Goal: Task Accomplishment & Management: Complete application form

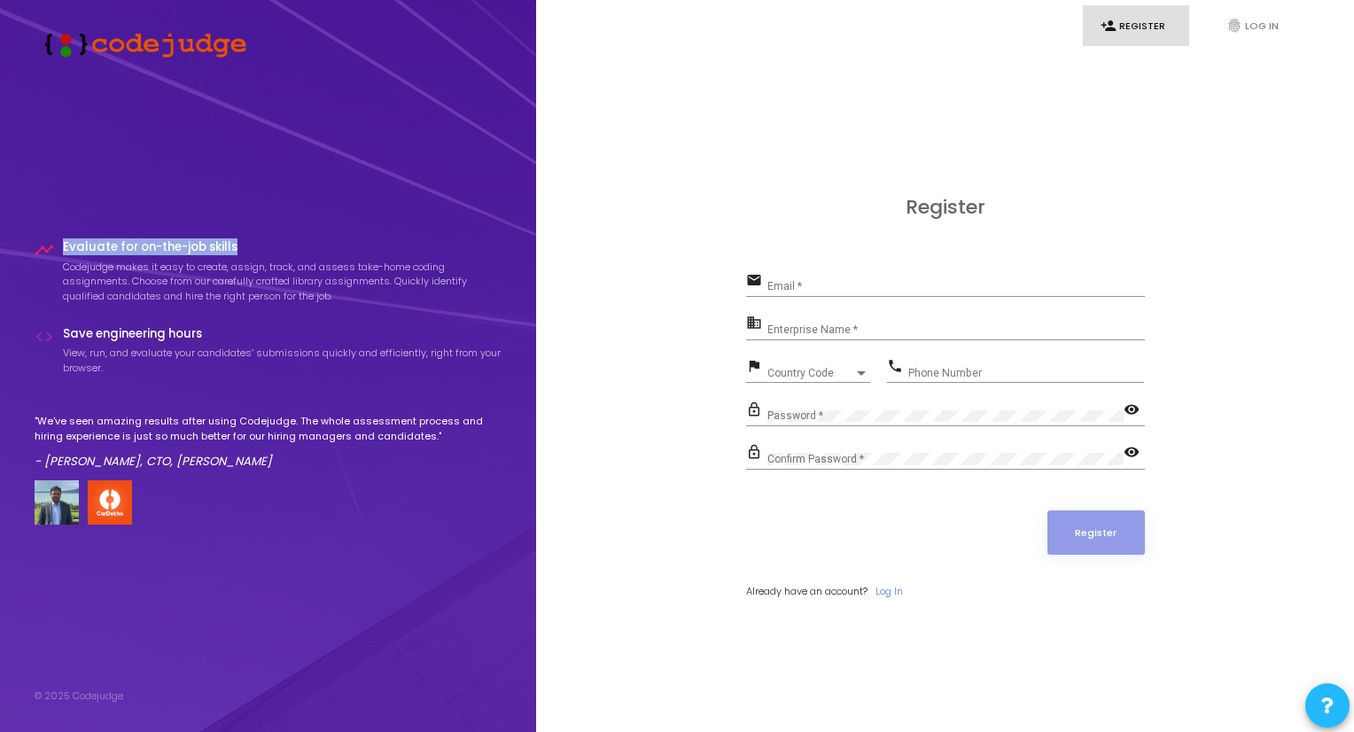
drag, startPoint x: 55, startPoint y: 238, endPoint x: 245, endPoint y: 249, distance: 190.8
click at [245, 249] on div "timeline Evaluate for on-the-job skills Codejudge makes it easy to create, assi…" at bounding box center [269, 387] width 468 height 343
click at [231, 322] on div "timeline Evaluate for on-the-job skills Codejudge makes it easy to create, assi…" at bounding box center [269, 382] width 468 height 284
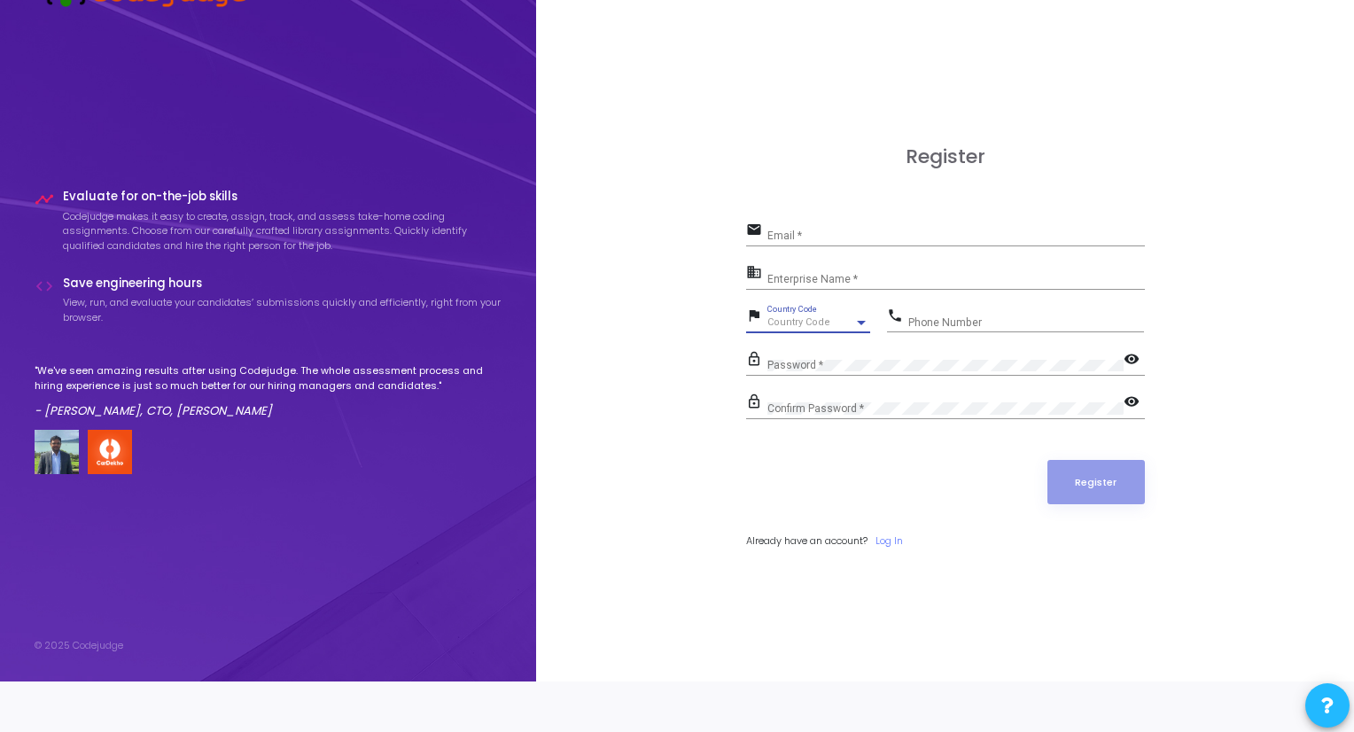
click at [801, 320] on span "Country Code" at bounding box center [798, 322] width 63 height 12
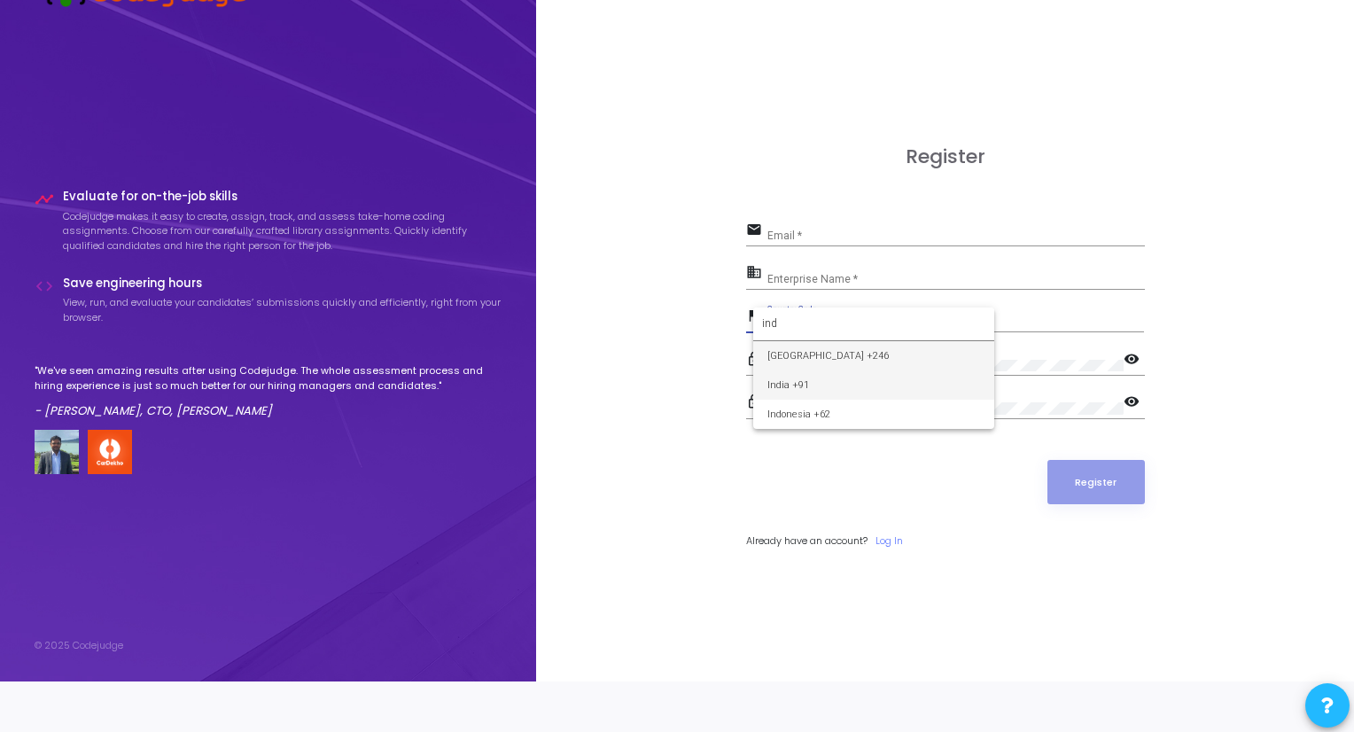
type input "ind"
click at [796, 377] on span "India +91" at bounding box center [873, 384] width 213 height 29
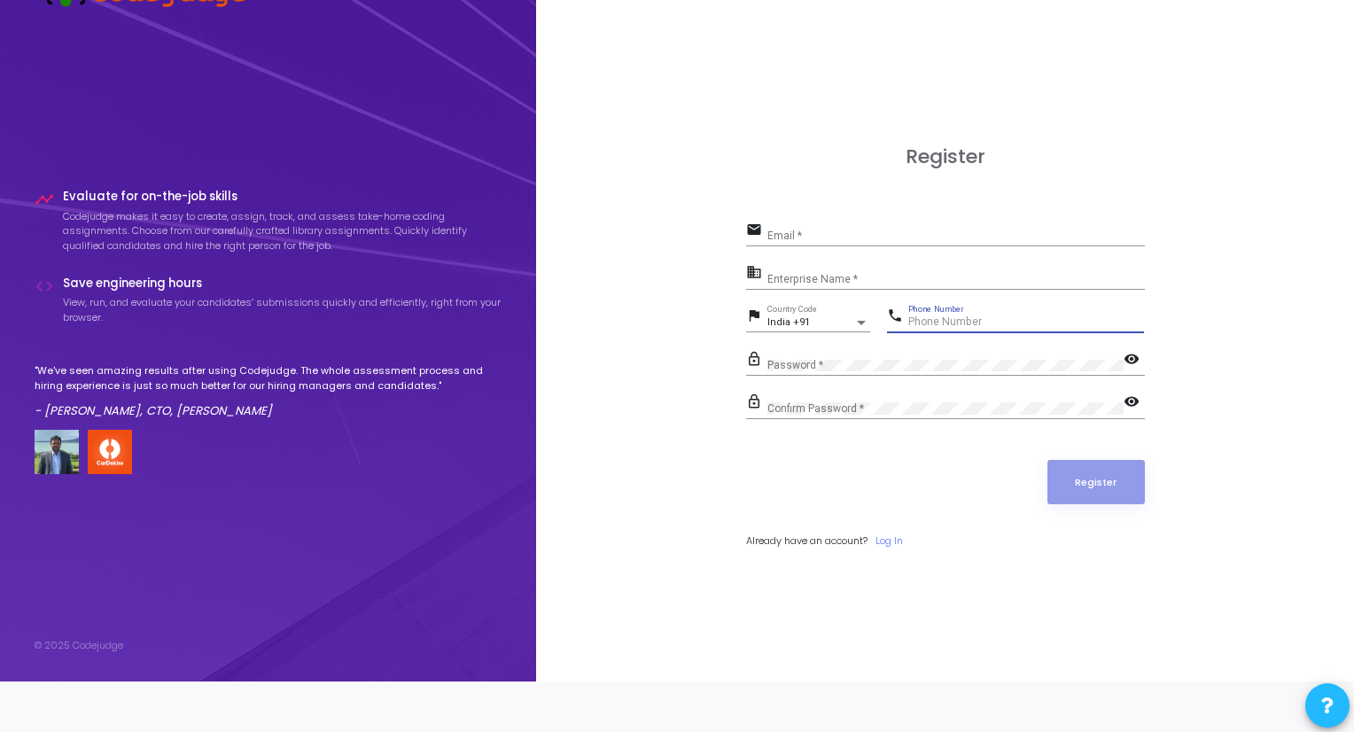
click at [958, 319] on input "Phone Number" at bounding box center [1026, 322] width 236 height 12
type input "1"
click at [958, 319] on input "1" at bounding box center [1026, 322] width 236 height 12
type input "6375806107"
click at [839, 241] on input "Email *" at bounding box center [955, 236] width 377 height 12
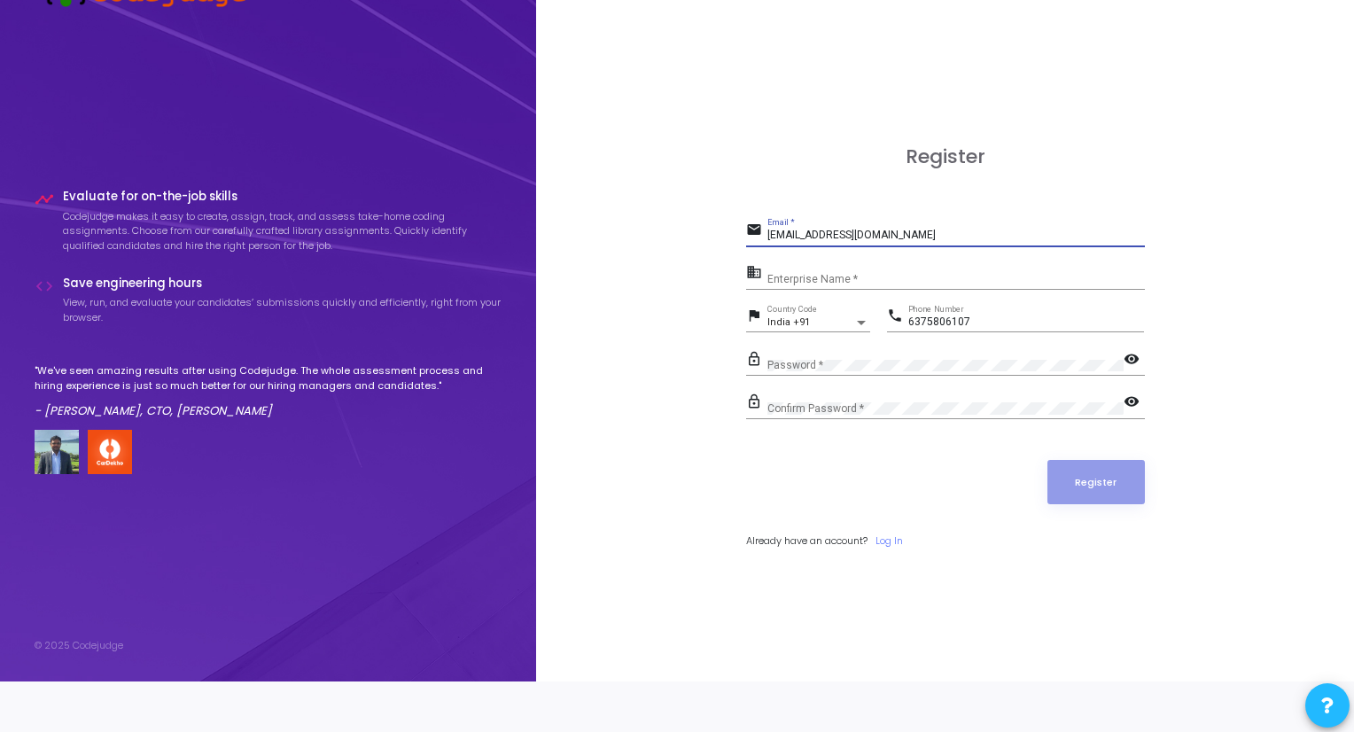
type input "manoharsvnit07@gmail.com"
click at [753, 272] on mat-icon "business" at bounding box center [756, 273] width 21 height 21
click at [811, 281] on input "Enterprise Name *" at bounding box center [955, 279] width 377 height 12
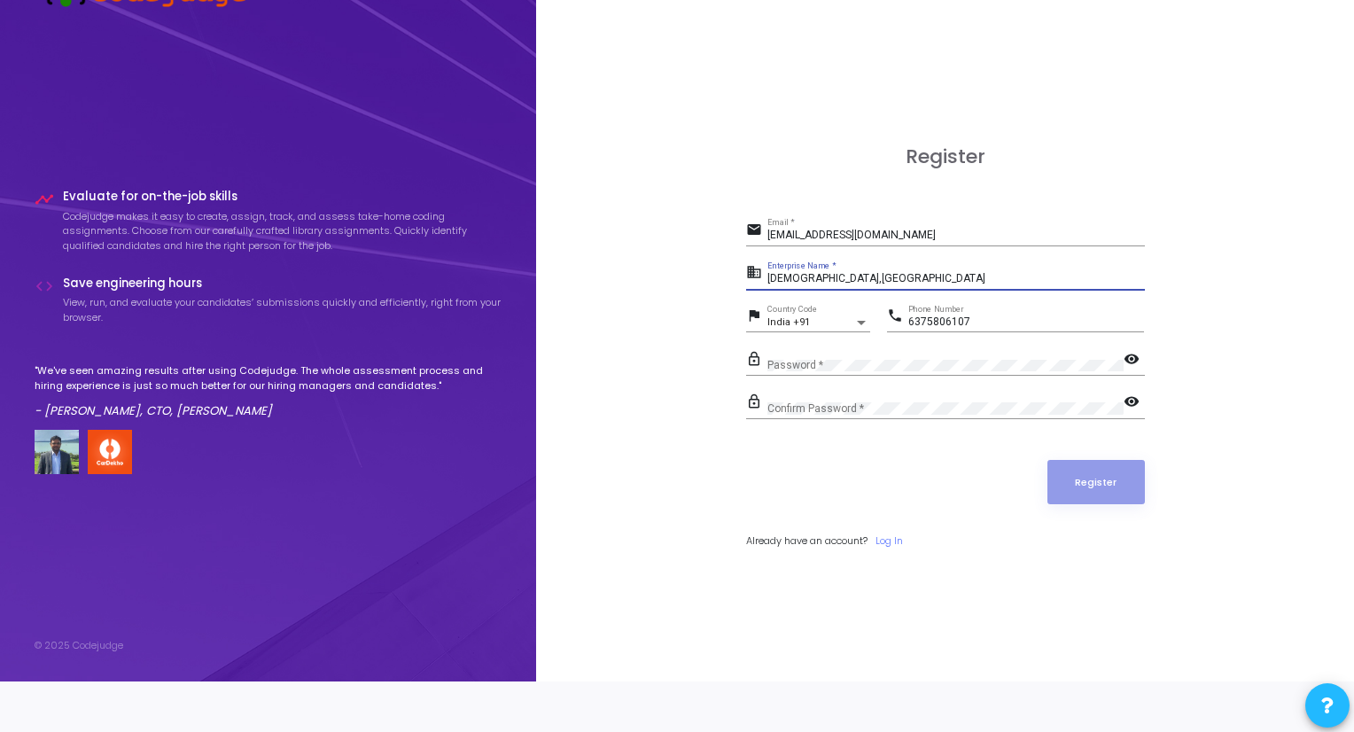
type input "SVNIT,SURAT"
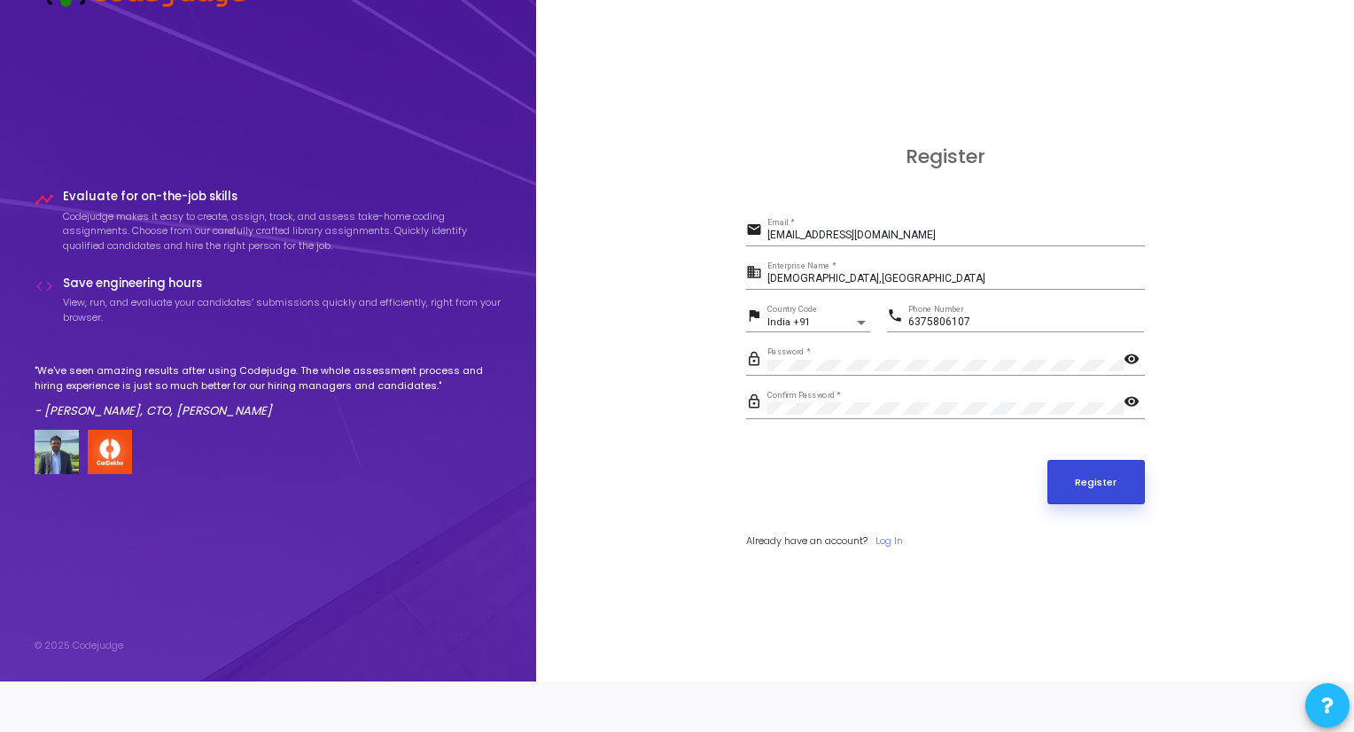
click at [1106, 462] on button "Register" at bounding box center [1095, 482] width 97 height 44
click at [940, 239] on input "manoharsvnit07@gmail.com" at bounding box center [955, 236] width 377 height 12
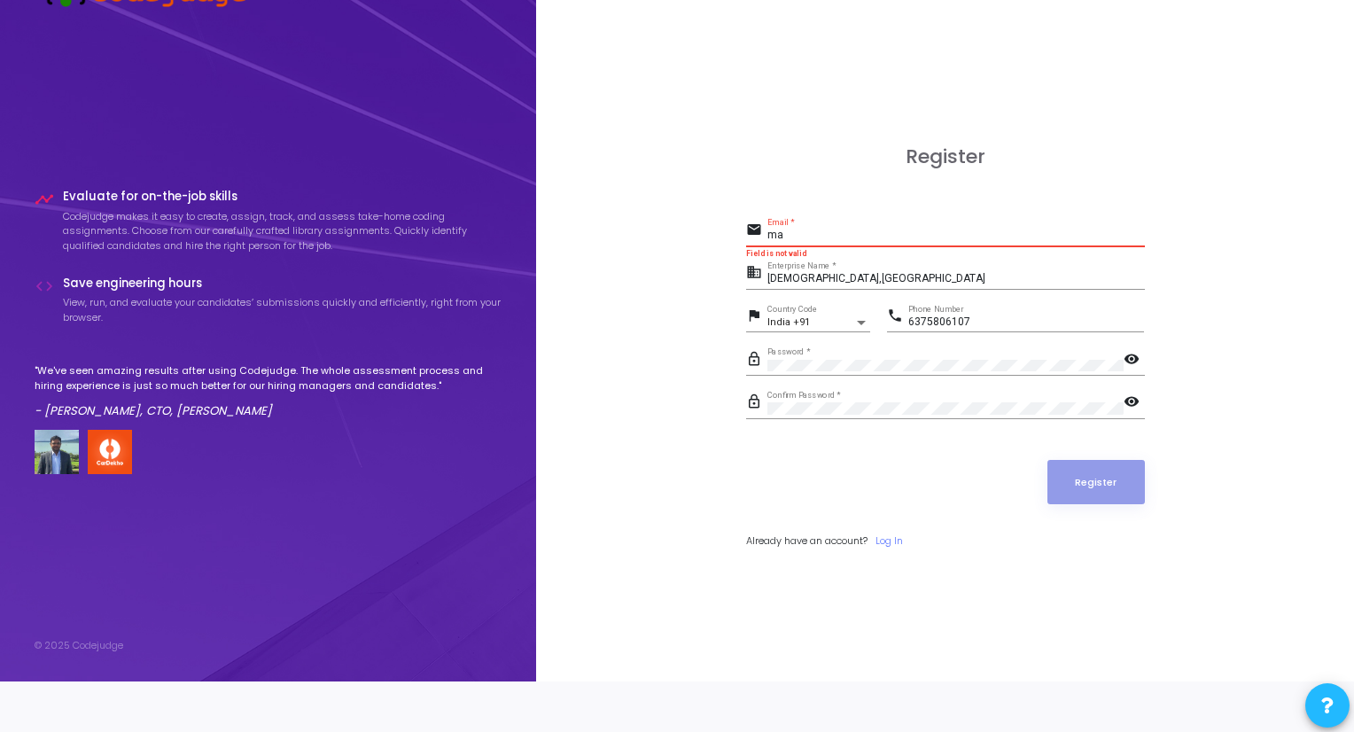
type input "m"
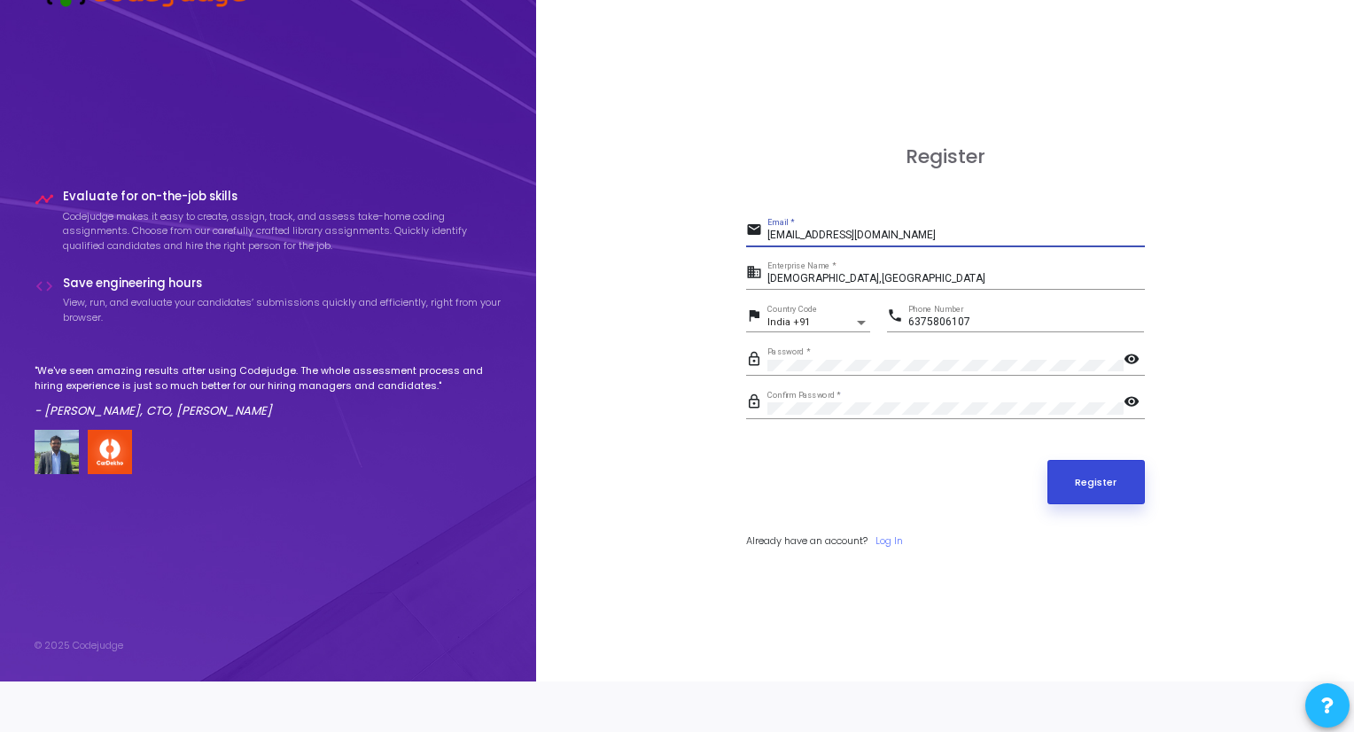
type input "u22ec130@eced.svnit.ac.in"
click at [1080, 479] on button "Register" at bounding box center [1095, 482] width 97 height 44
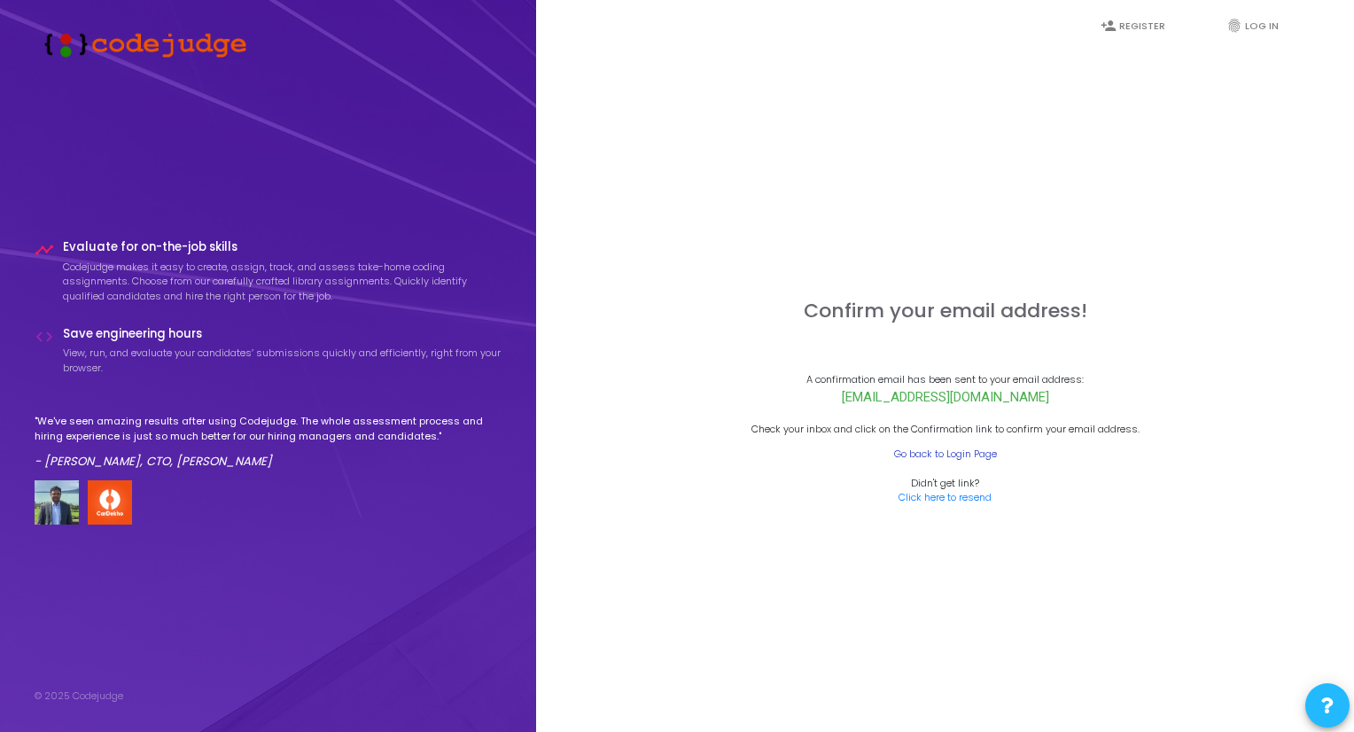
click at [938, 451] on link "Go back to Login Page" at bounding box center [945, 454] width 103 height 15
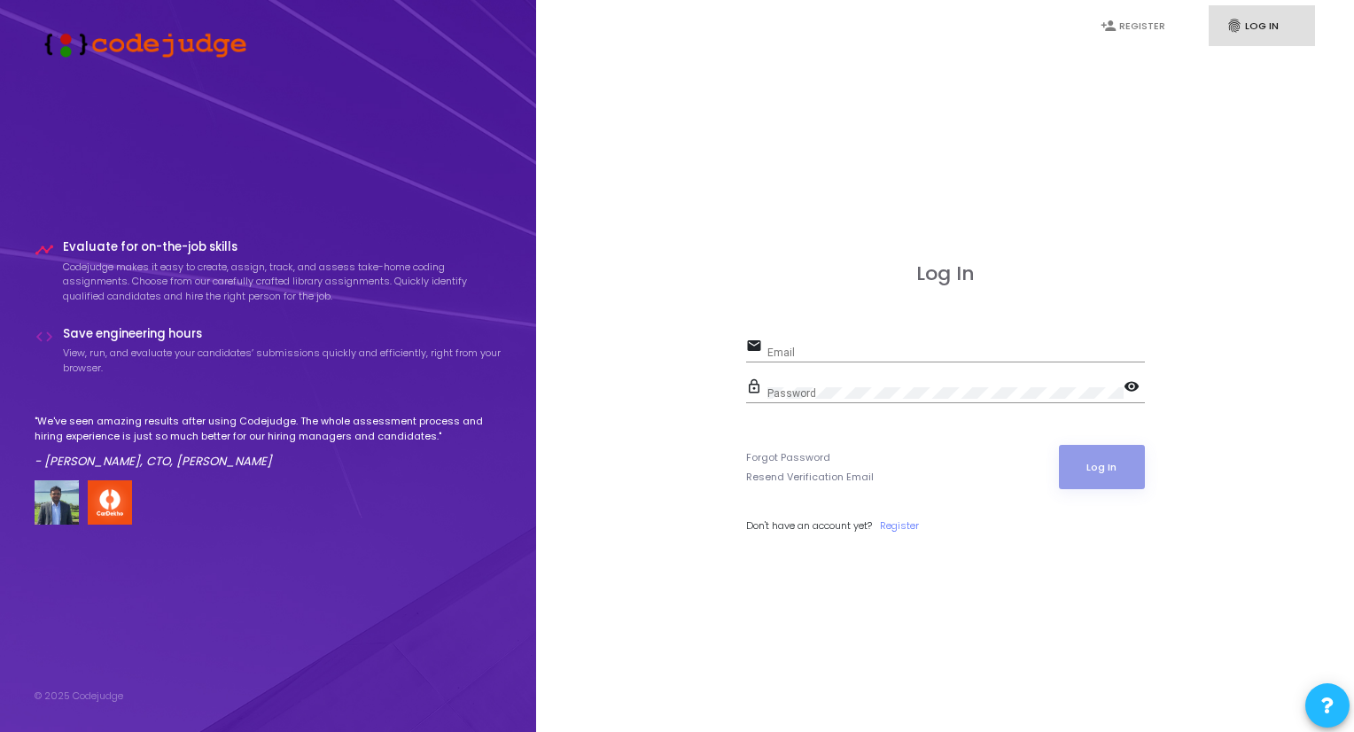
click at [843, 342] on div "Email" at bounding box center [955, 348] width 377 height 27
type input "m"
type input "u22ec130@eced.svnit.ac.in"
click at [1113, 475] on button "Log In" at bounding box center [1102, 467] width 86 height 44
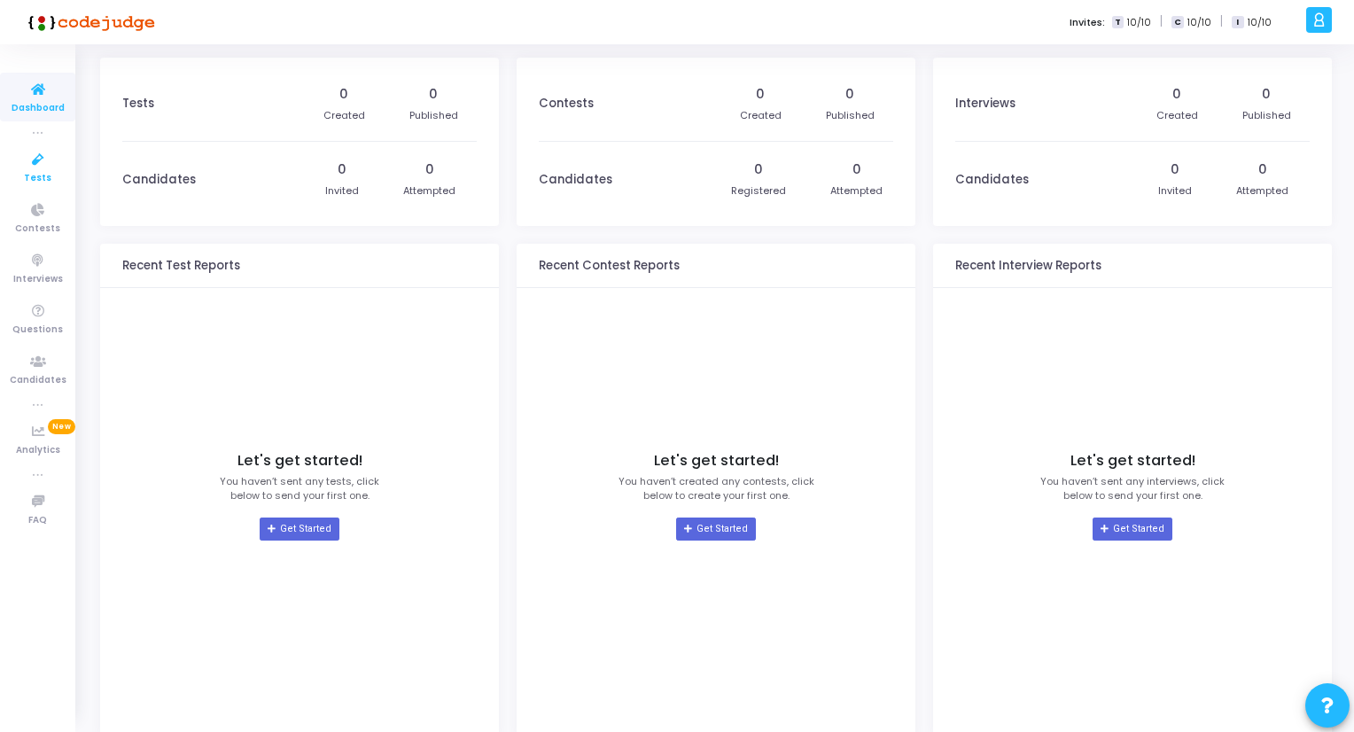
click at [46, 154] on icon at bounding box center [37, 160] width 37 height 22
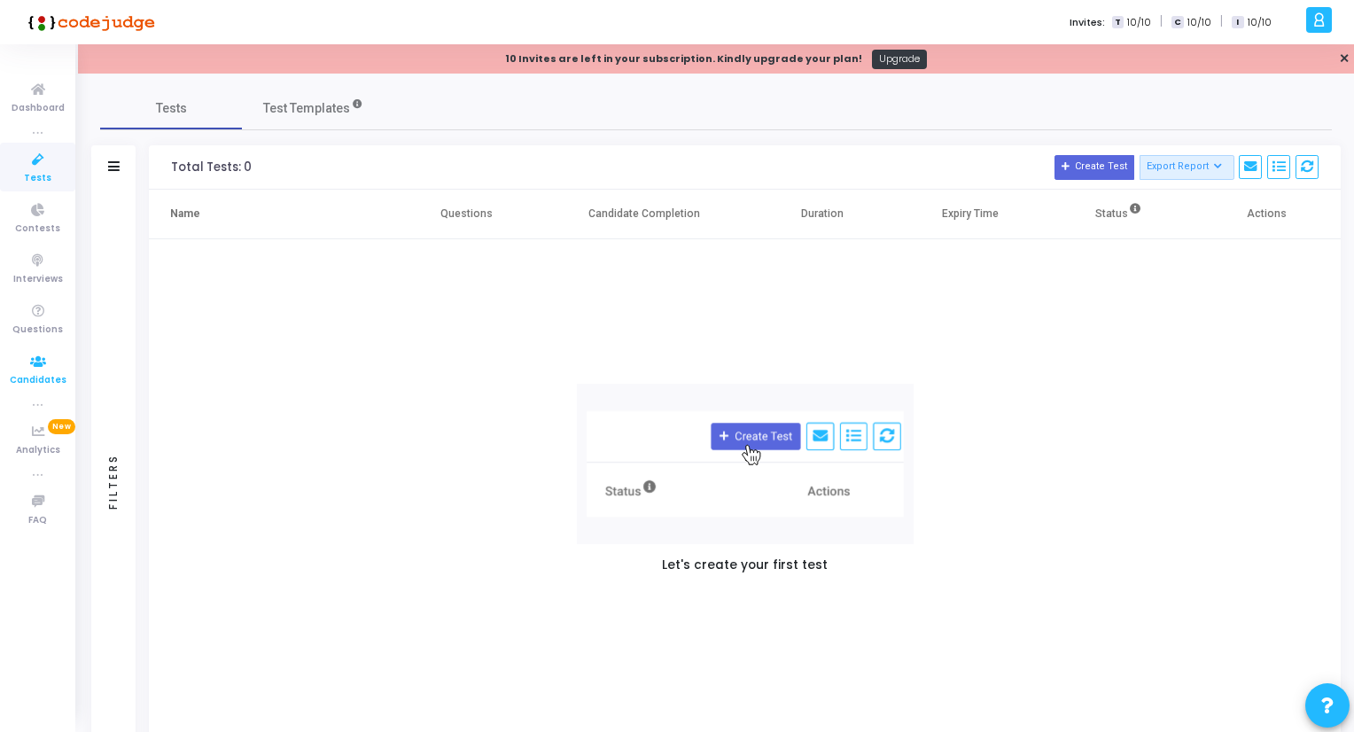
click at [34, 362] on icon at bounding box center [37, 362] width 37 height 22
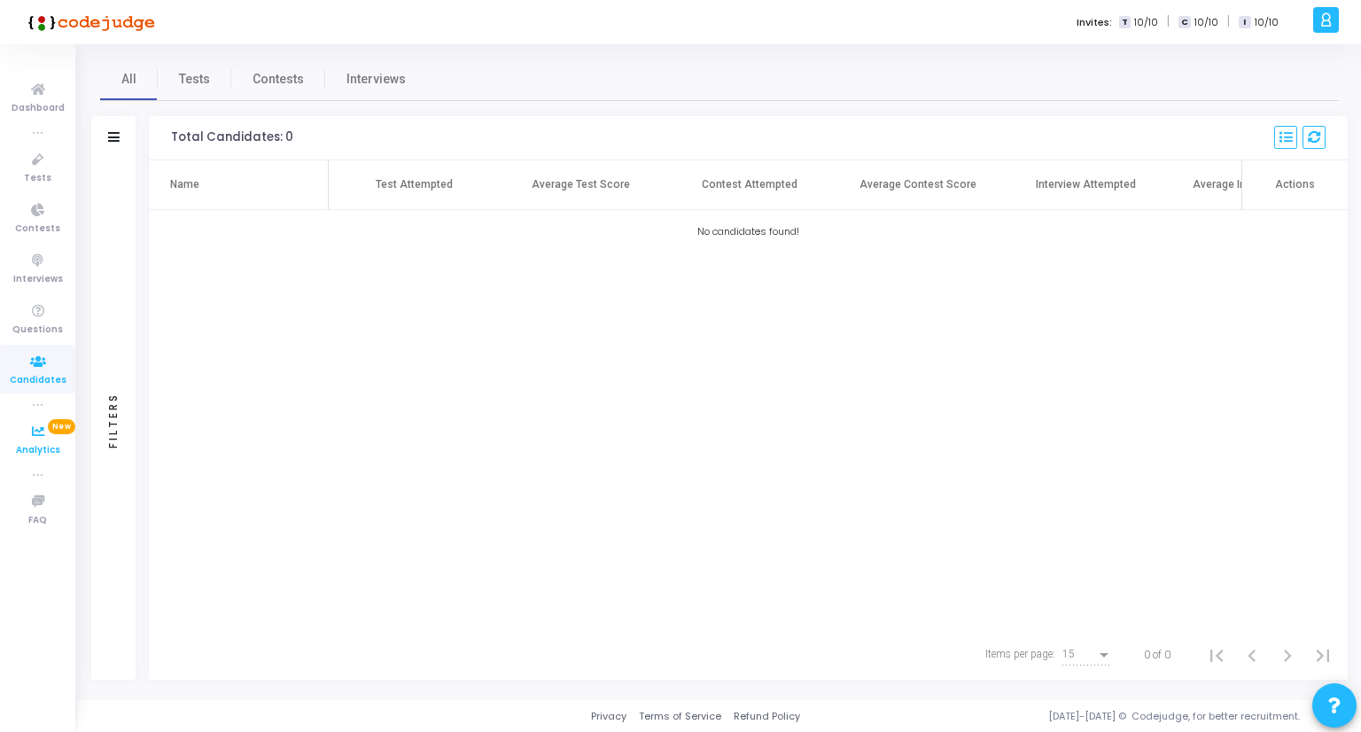
click at [34, 441] on icon at bounding box center [37, 432] width 37 height 22
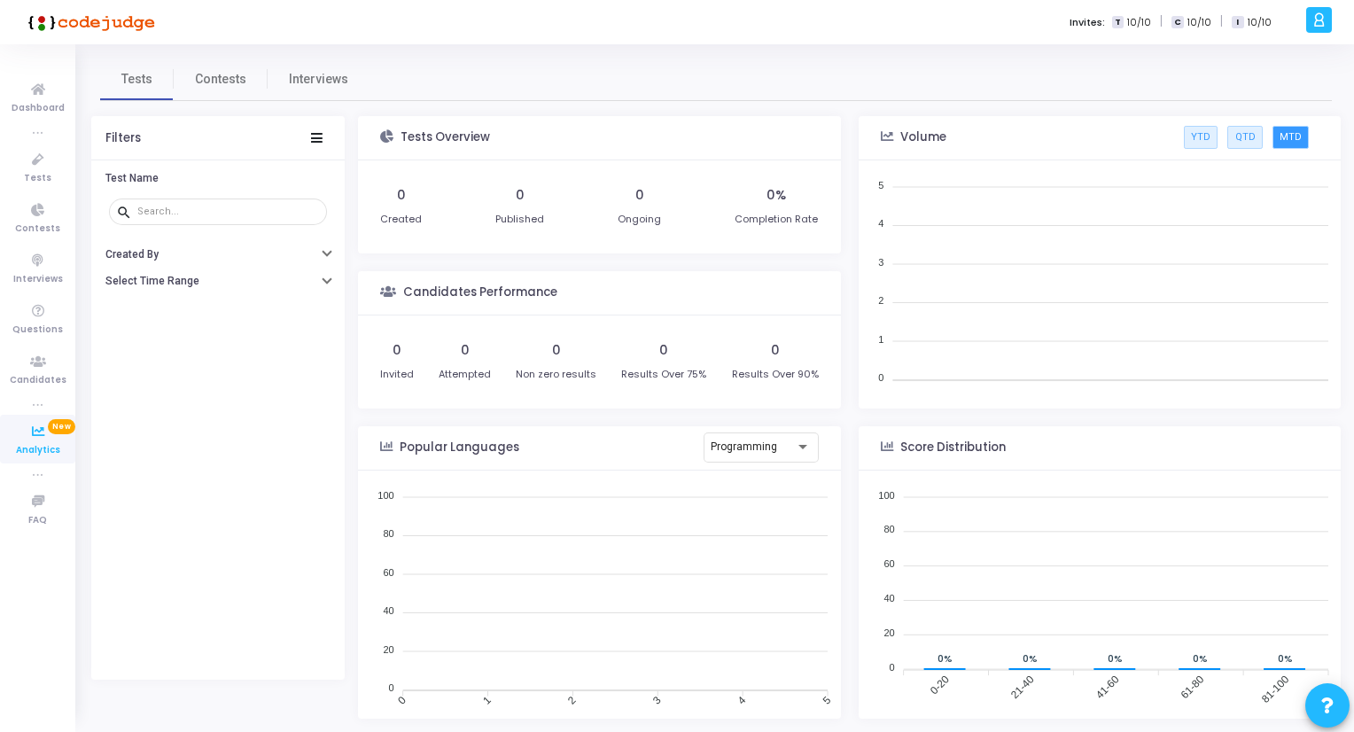
scroll to position [259, 466]
click at [43, 272] on span "Interviews" at bounding box center [38, 279] width 50 height 15
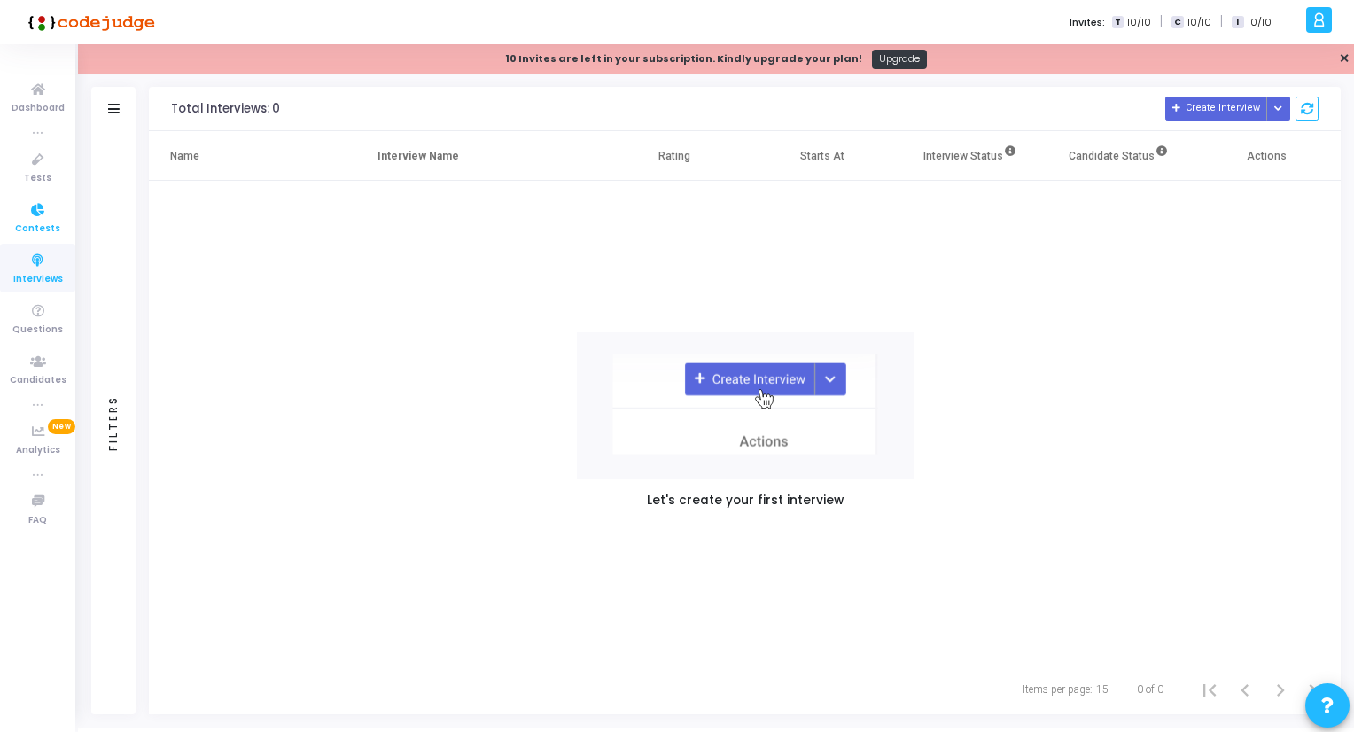
click at [43, 203] on icon at bounding box center [37, 210] width 37 height 22
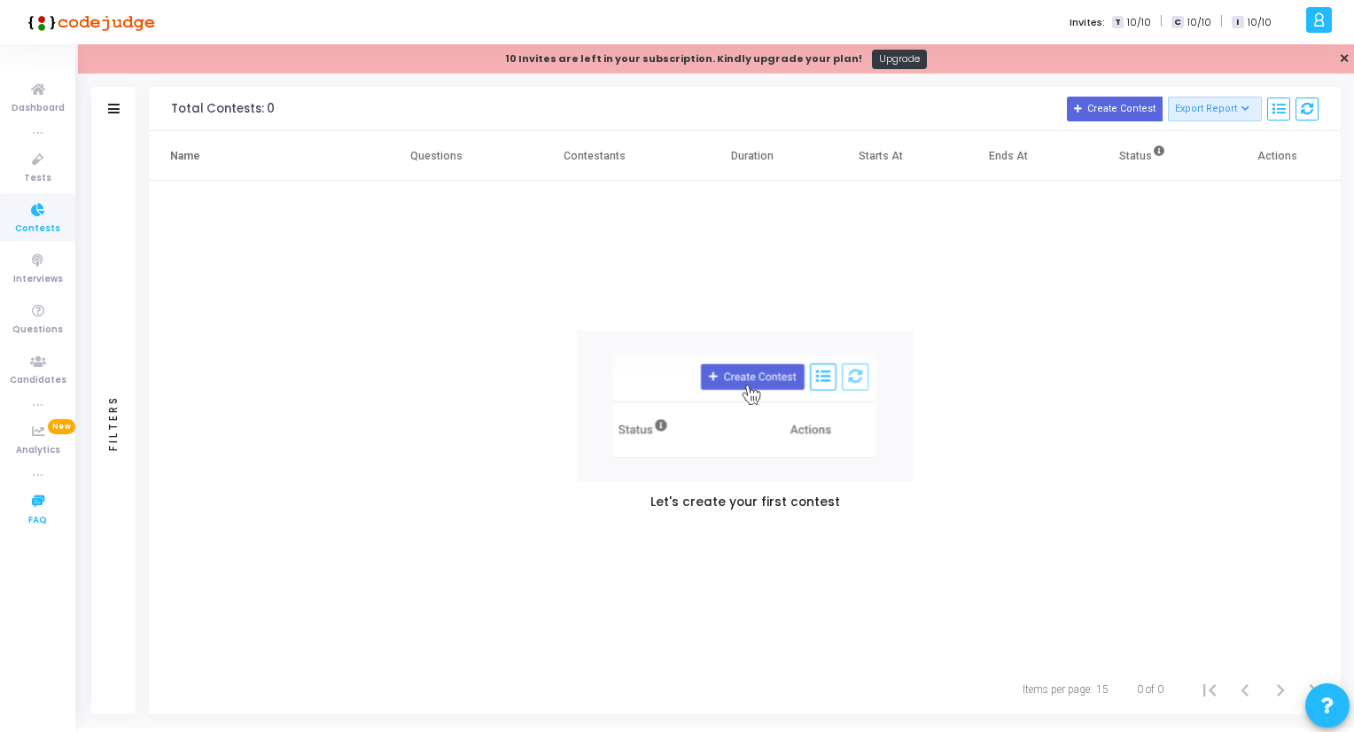
click at [50, 522] on link "FAQ" at bounding box center [37, 509] width 75 height 49
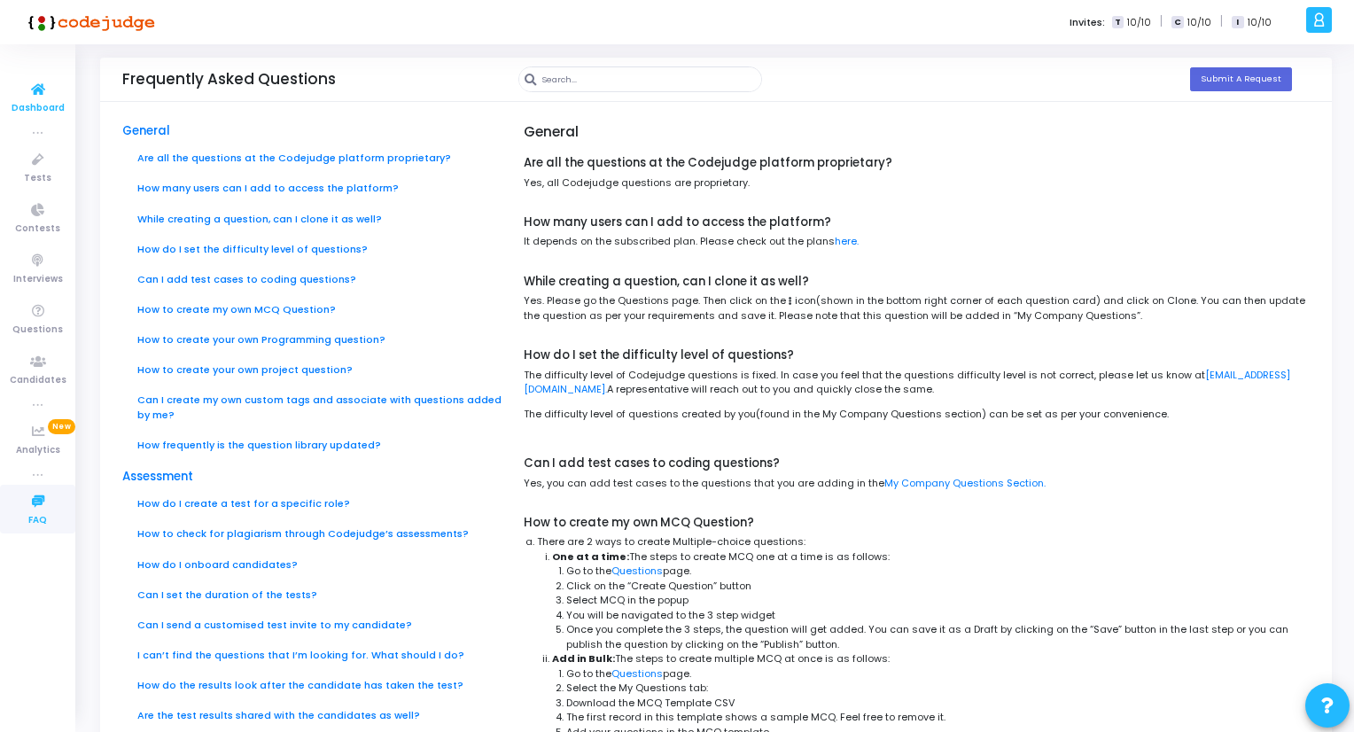
click at [25, 110] on span "Dashboard" at bounding box center [38, 108] width 53 height 15
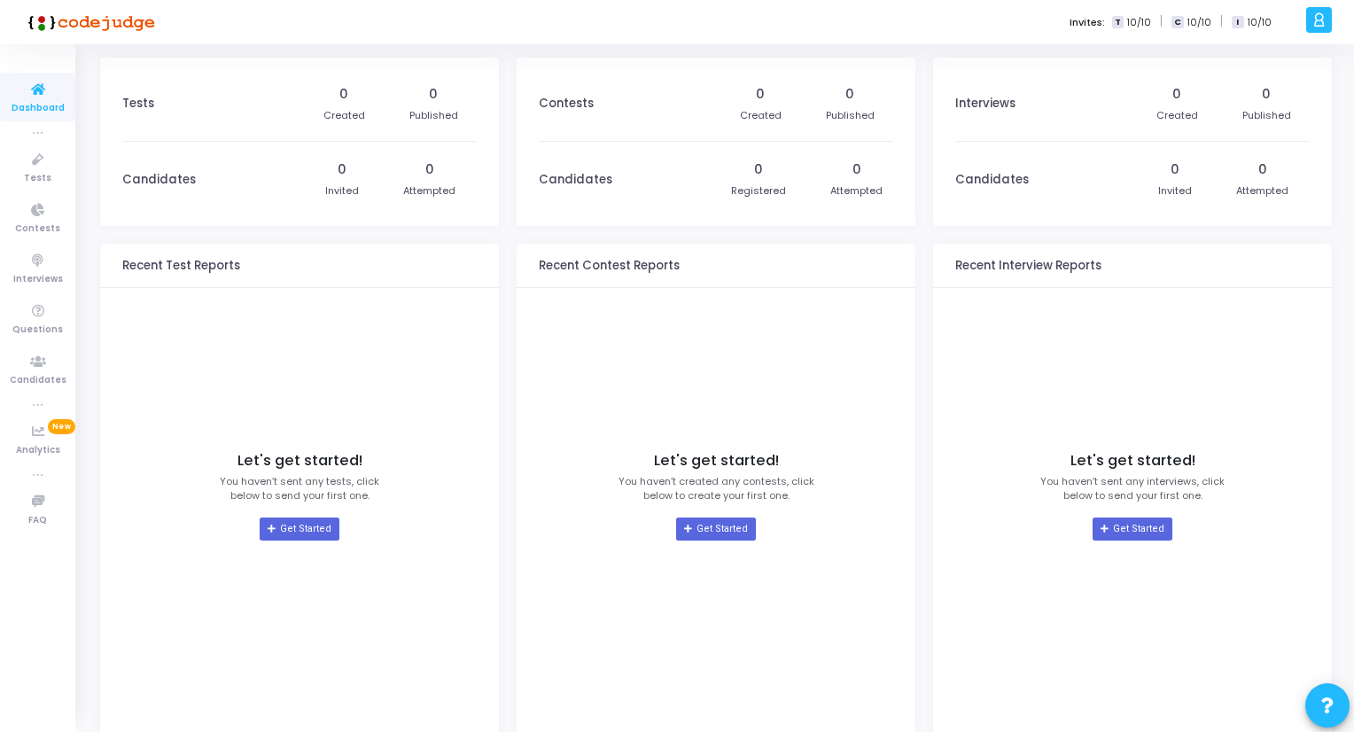
click at [1236, 18] on span "I" at bounding box center [1238, 22] width 12 height 13
click at [1320, 26] on icon at bounding box center [1318, 20] width 13 height 20
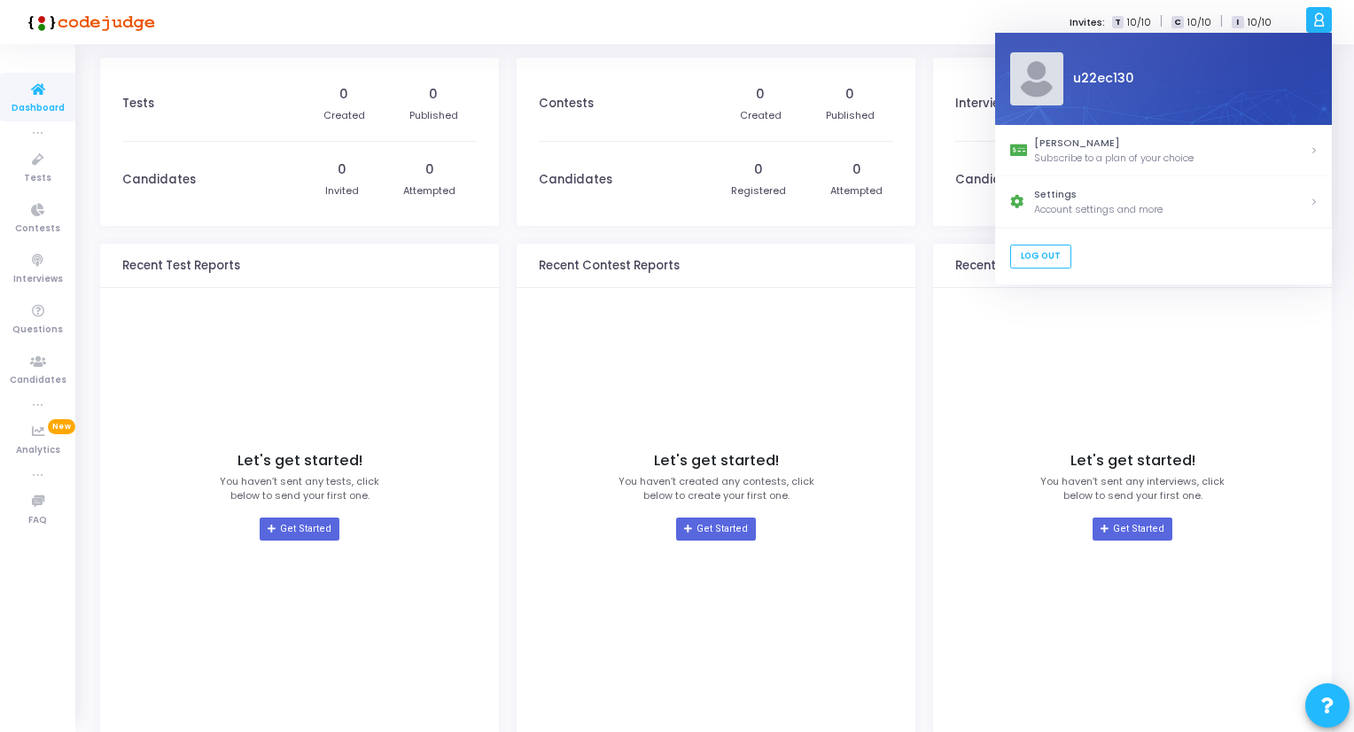
click at [855, 178] on div "0" at bounding box center [856, 169] width 9 height 19
